Goal: Transaction & Acquisition: Purchase product/service

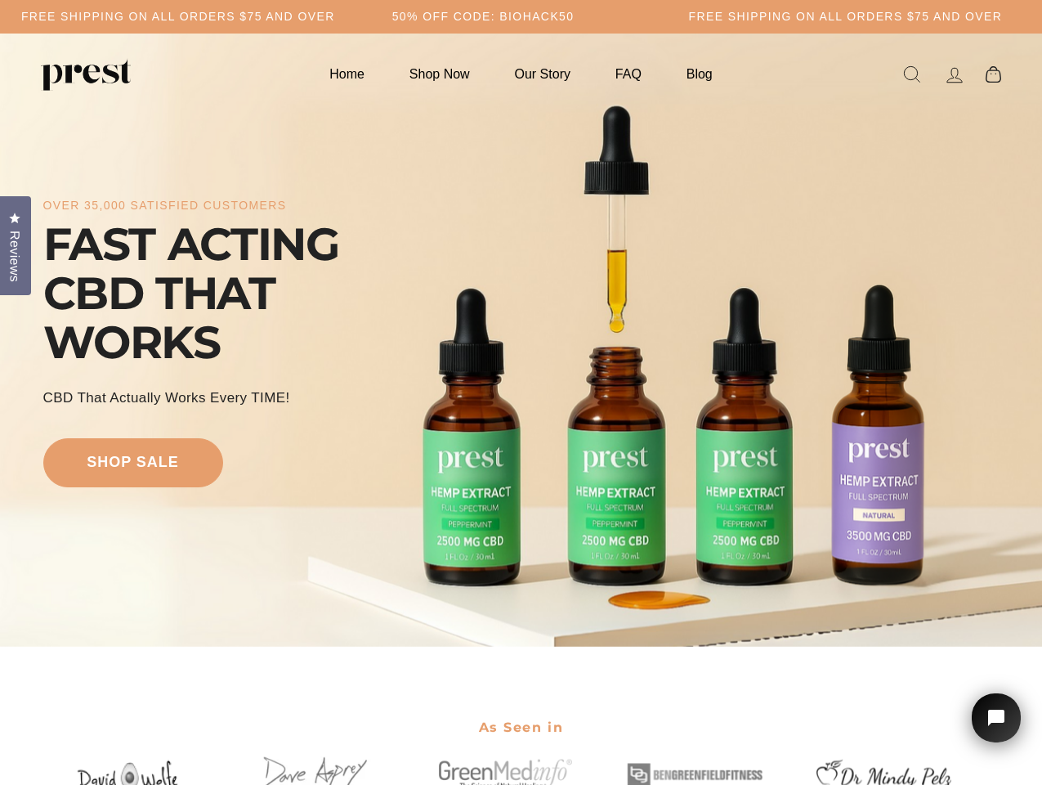
click at [521, 392] on div "over 35,000 satisfied customers FAST ACTING CBD THAT WORKS CBD That Actually Wo…" at bounding box center [521, 340] width 957 height 482
click at [521, 16] on h5 "50% OFF CODE: BIOHACK50" at bounding box center [483, 17] width 182 height 14
